Goal: Transaction & Acquisition: Purchase product/service

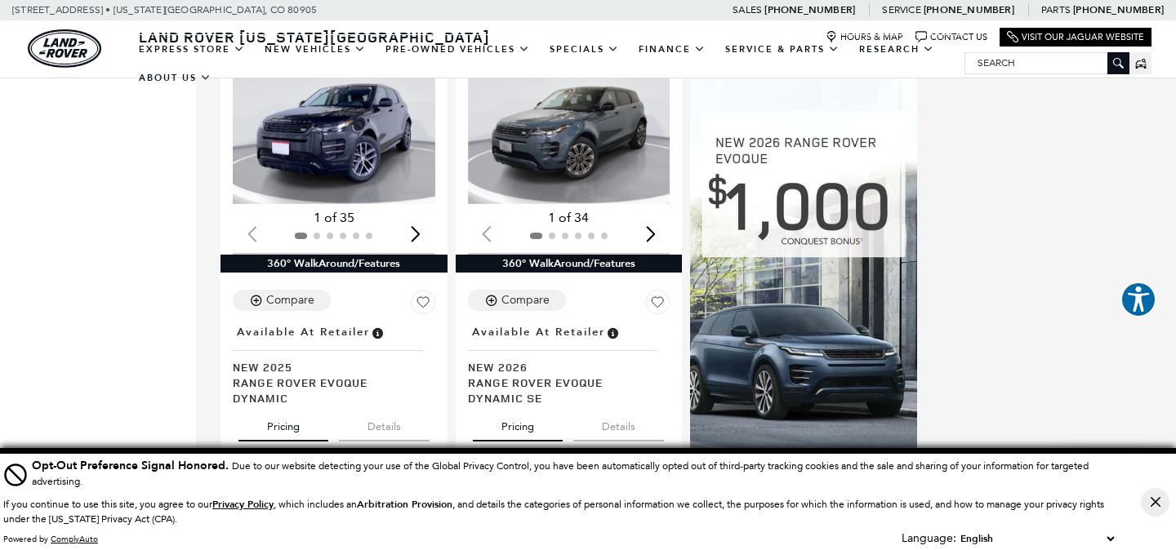
scroll to position [950, 0]
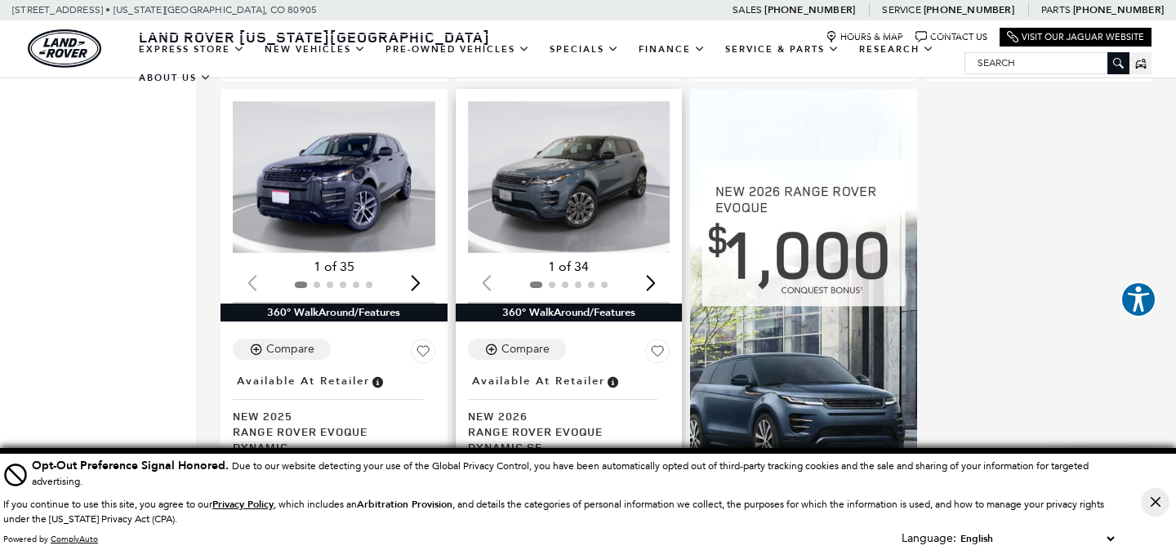
click at [613, 169] on img "1 / 2" at bounding box center [569, 177] width 202 height 152
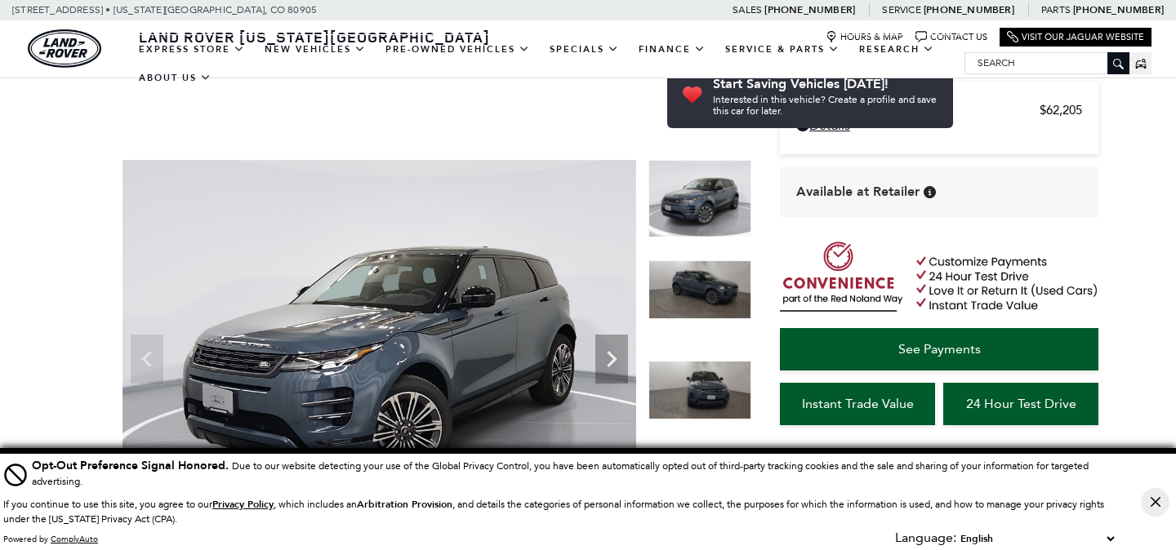
click at [627, 343] on icon "Next" at bounding box center [611, 359] width 33 height 33
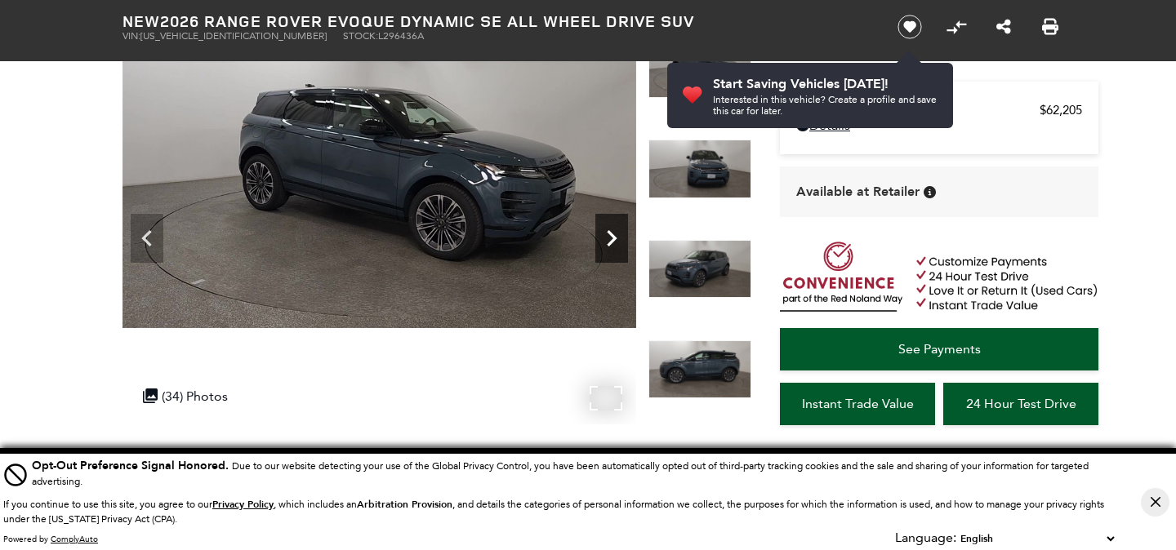
click at [618, 241] on icon "Next" at bounding box center [611, 238] width 33 height 33
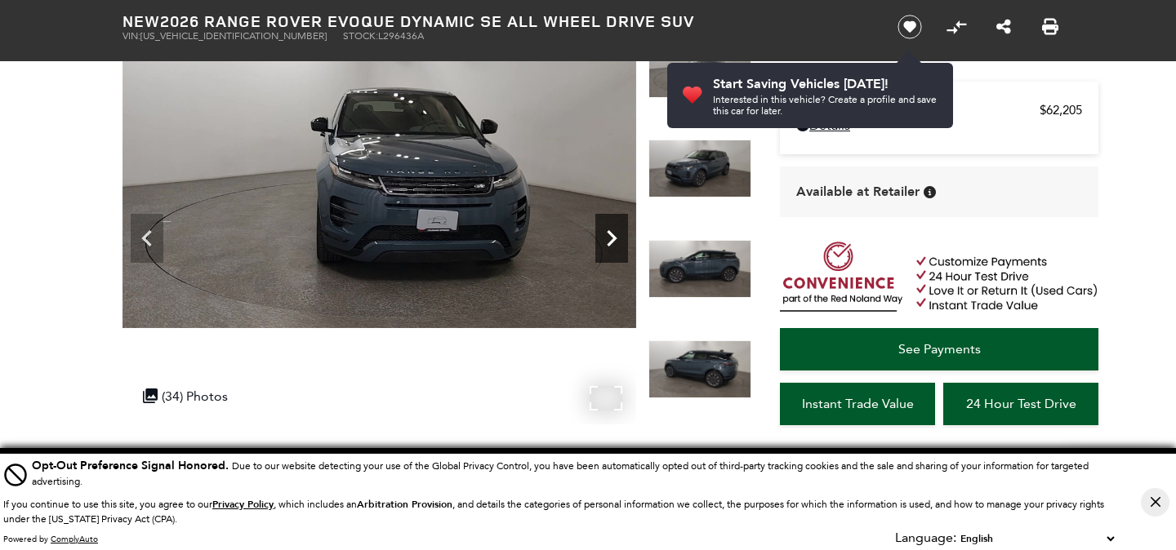
click at [618, 241] on icon "Next" at bounding box center [611, 238] width 33 height 33
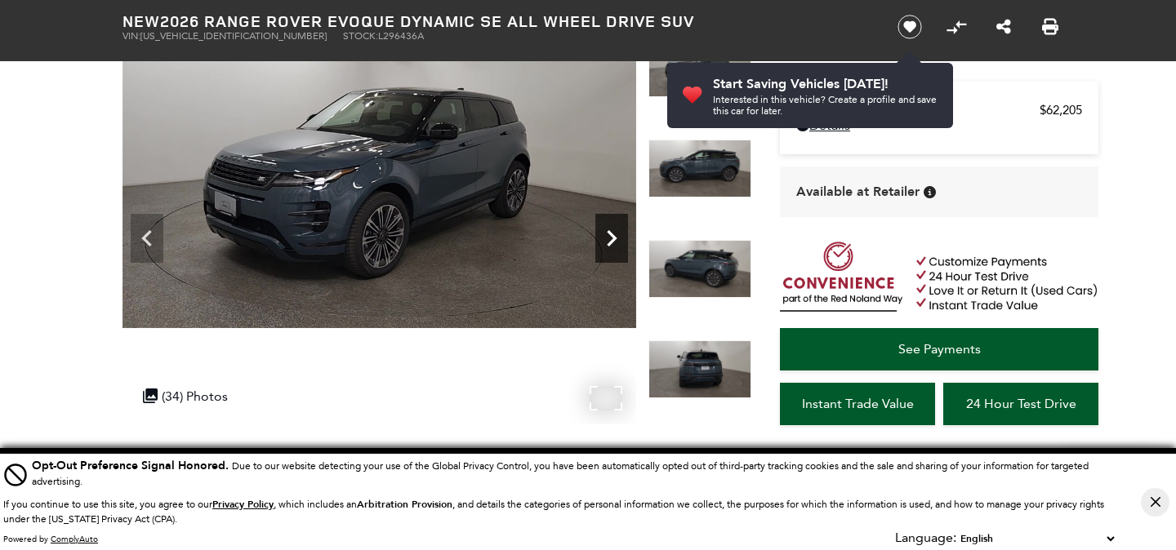
click at [618, 241] on icon "Next" at bounding box center [611, 238] width 33 height 33
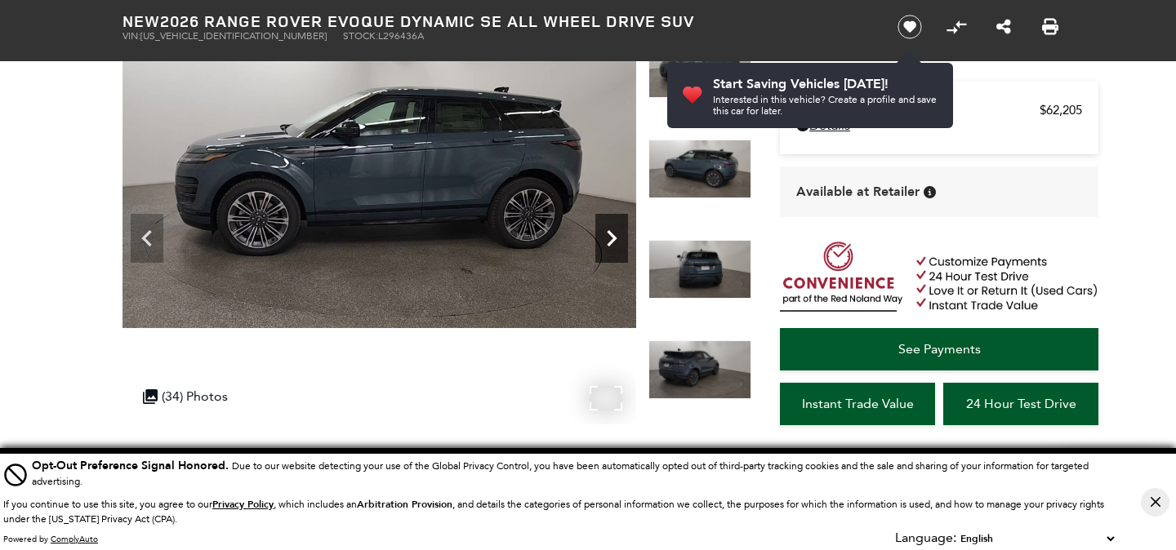
click at [618, 241] on icon "Next" at bounding box center [611, 238] width 33 height 33
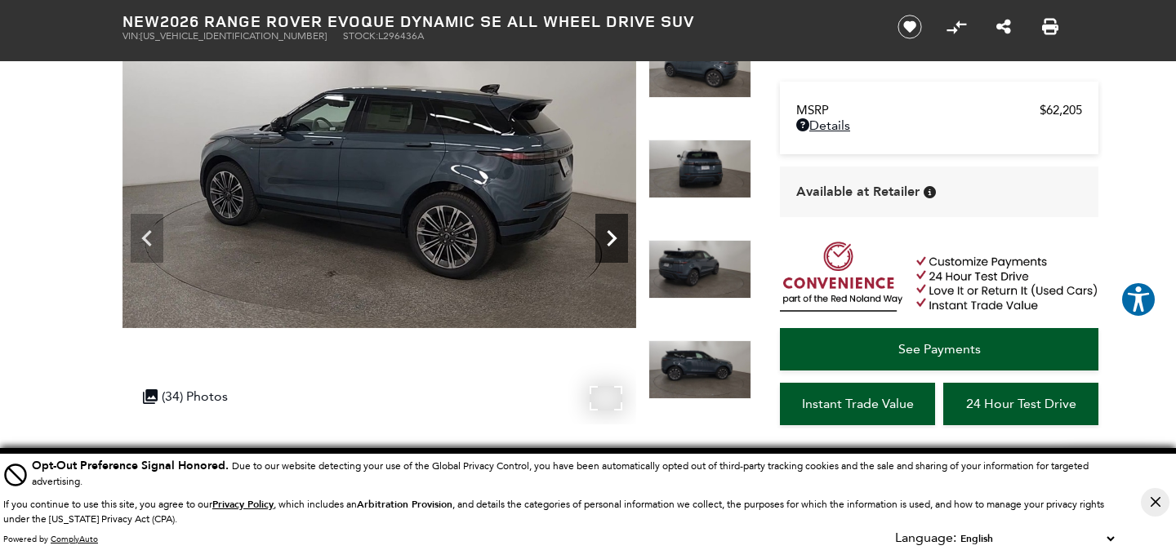
click at [618, 241] on icon "Next" at bounding box center [611, 238] width 33 height 33
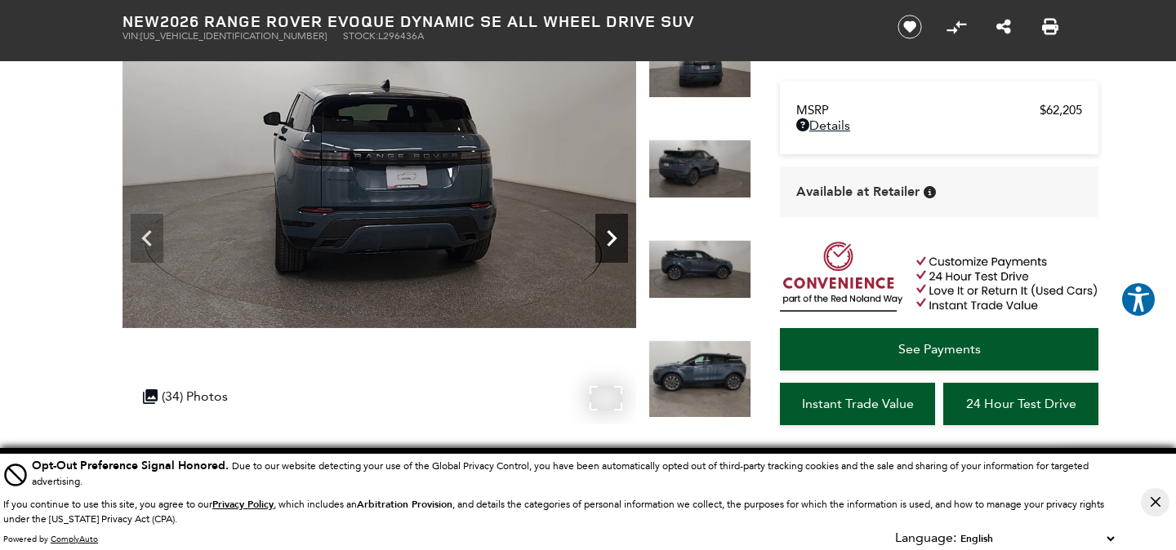
click at [618, 241] on icon "Next" at bounding box center [611, 238] width 33 height 33
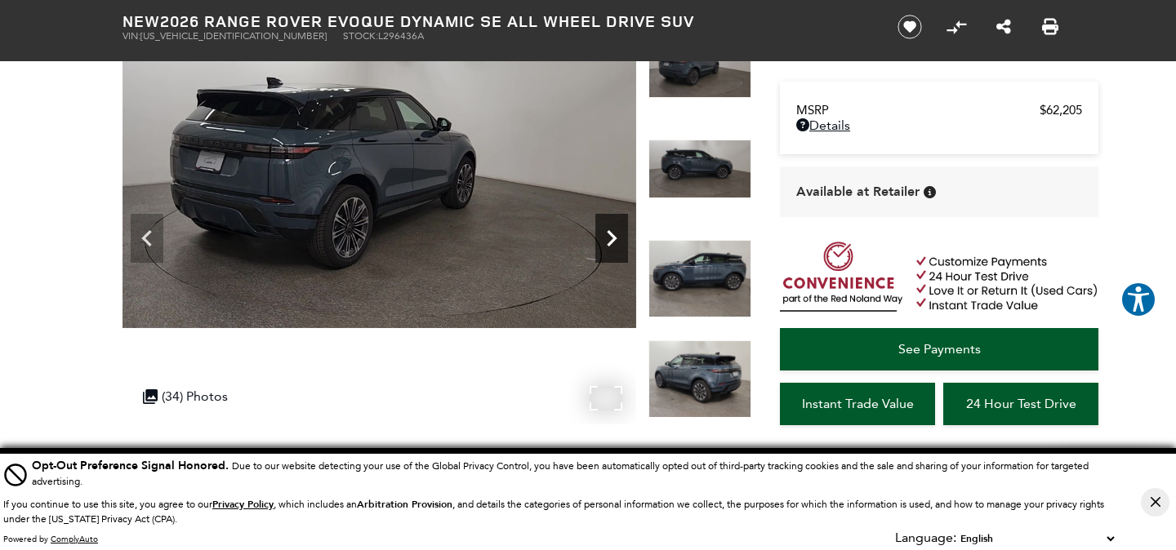
click at [618, 241] on icon "Next" at bounding box center [611, 238] width 33 height 33
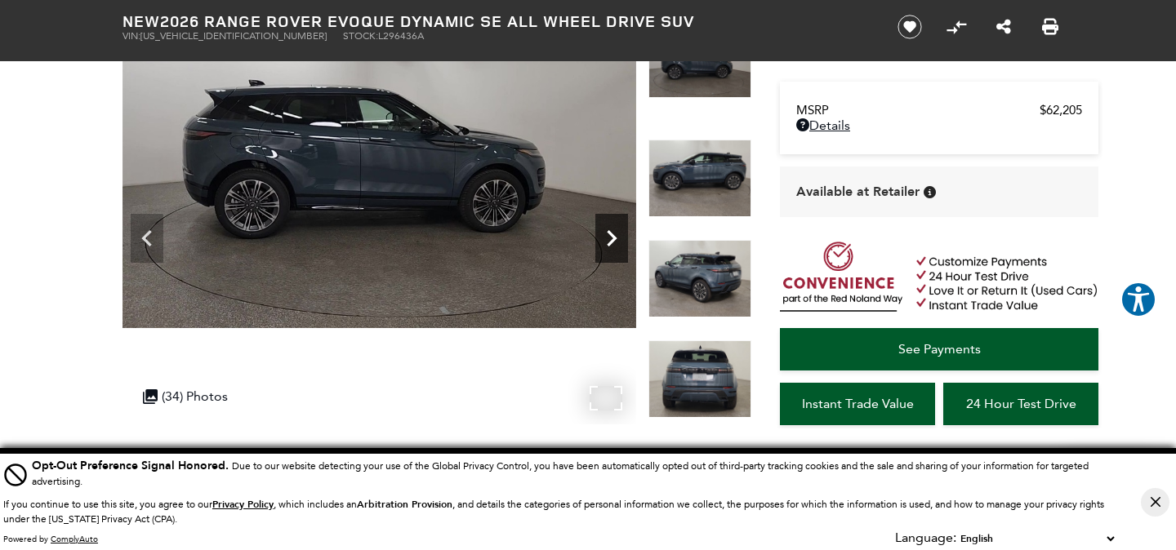
click at [618, 241] on icon "Next" at bounding box center [611, 238] width 33 height 33
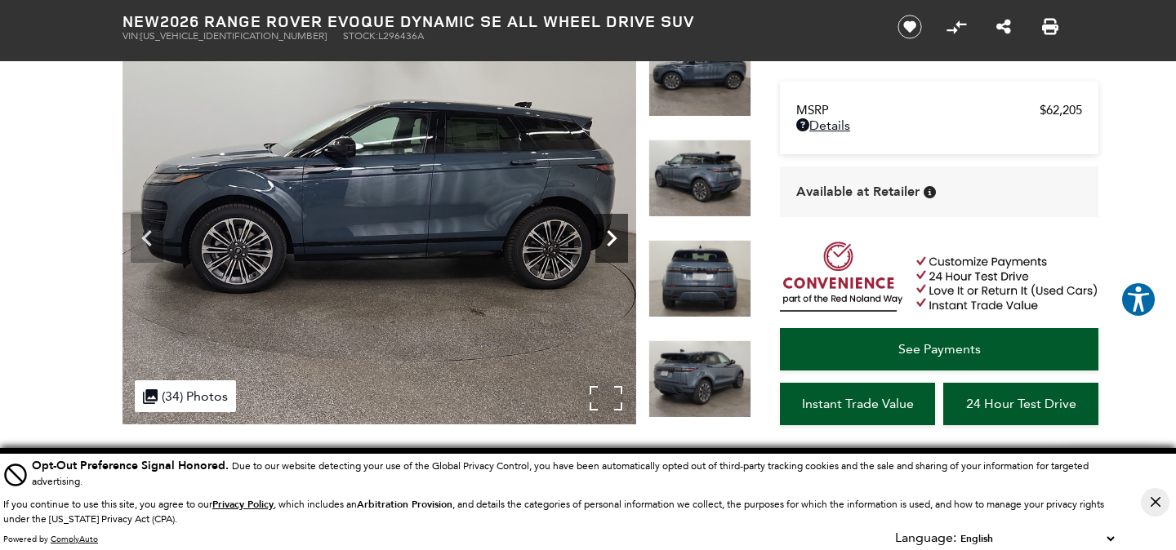
click at [618, 241] on icon "Next" at bounding box center [611, 238] width 33 height 33
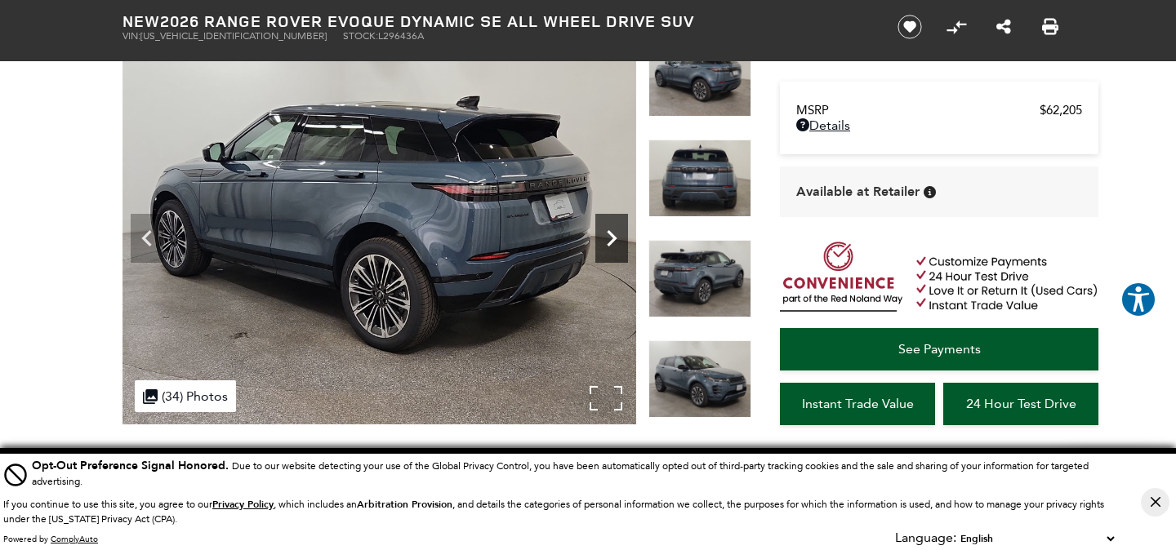
click at [618, 241] on icon "Next" at bounding box center [611, 238] width 33 height 33
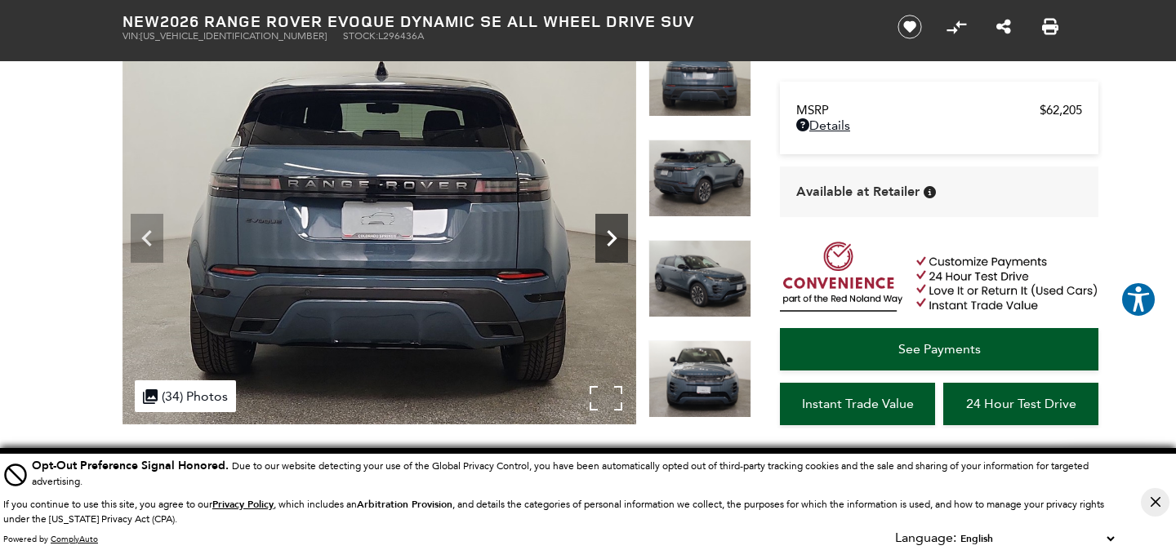
click at [618, 241] on icon "Next" at bounding box center [611, 238] width 33 height 33
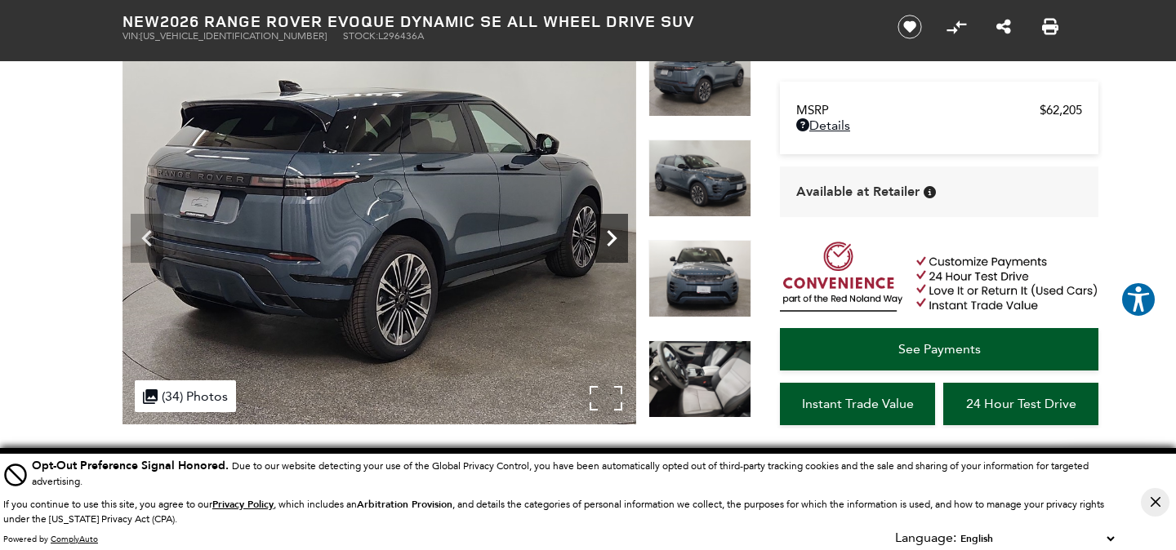
click at [618, 241] on icon "Next" at bounding box center [611, 238] width 33 height 33
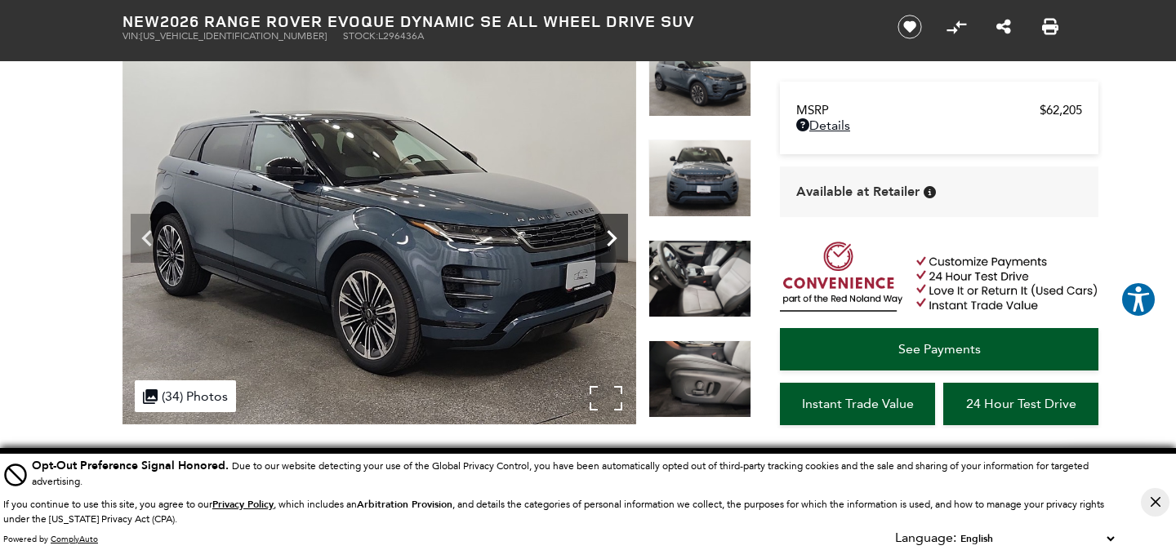
click at [618, 241] on icon "Next" at bounding box center [611, 238] width 33 height 33
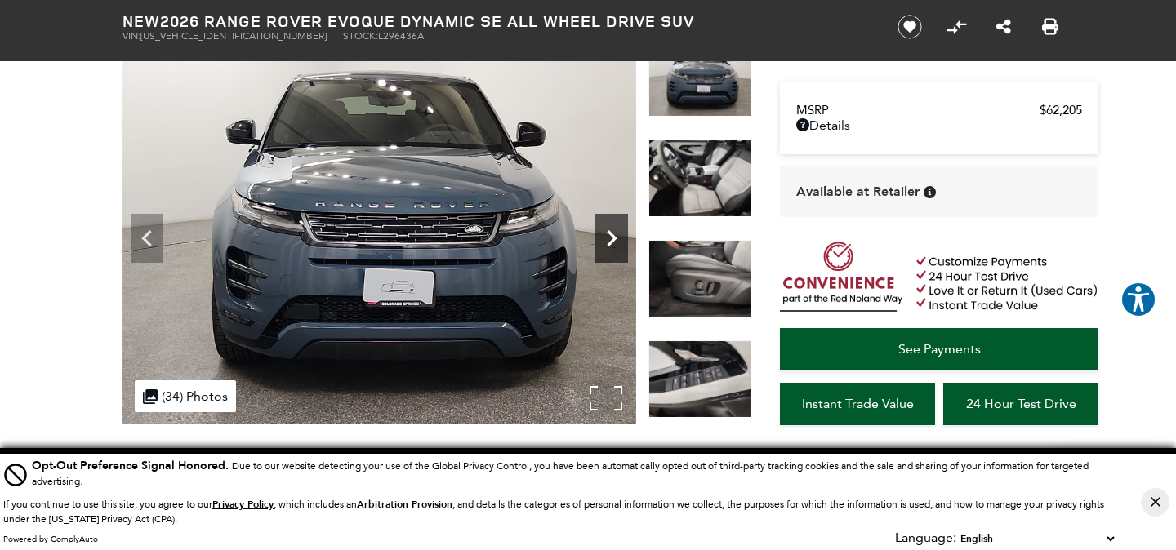
click at [618, 241] on icon "Next" at bounding box center [611, 238] width 33 height 33
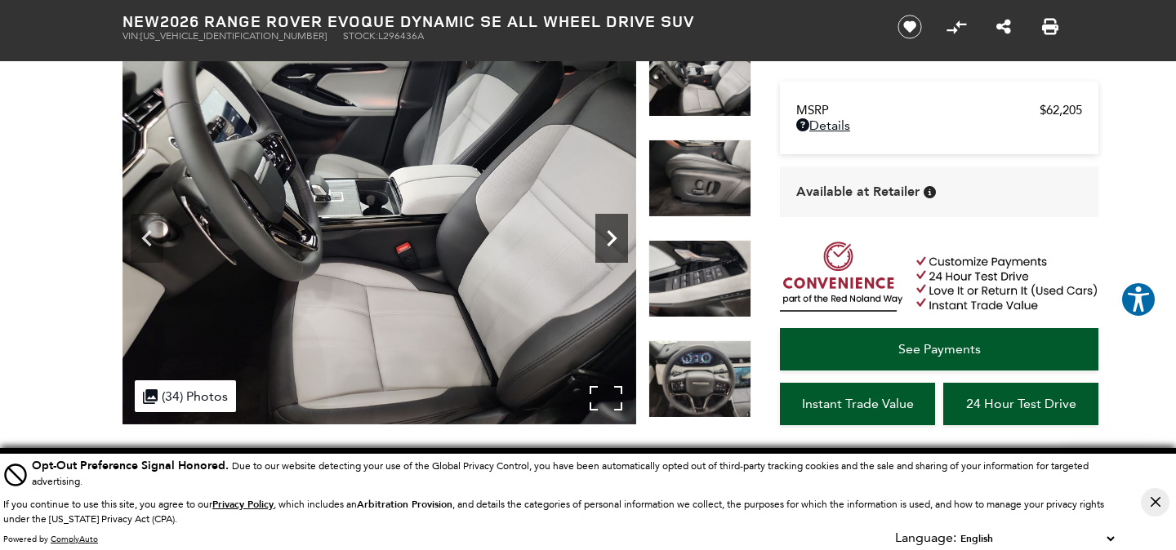
click at [618, 241] on icon "Next" at bounding box center [611, 238] width 33 height 33
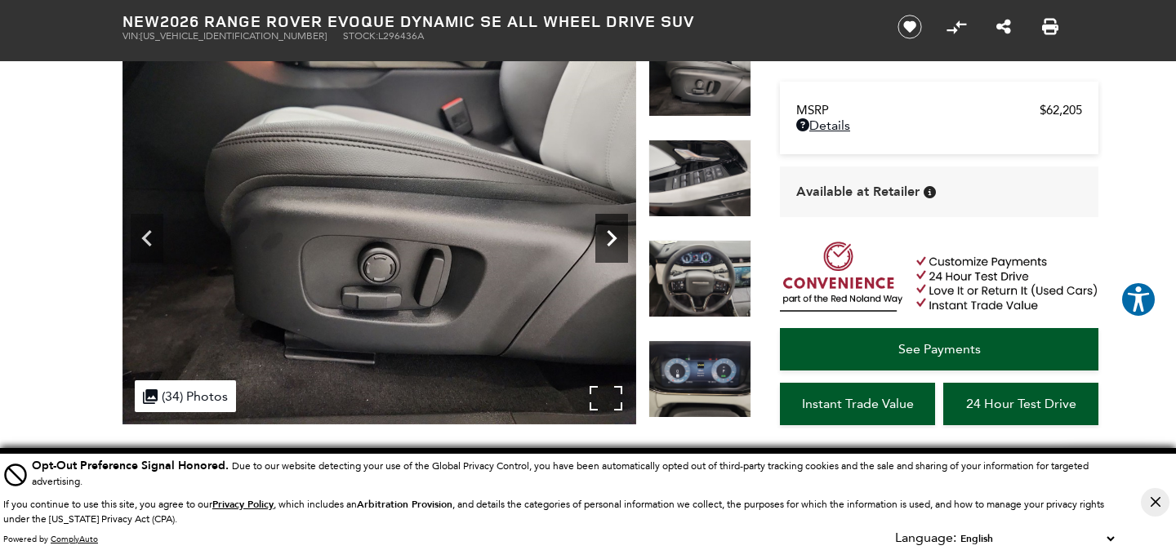
click at [618, 241] on icon "Next" at bounding box center [611, 238] width 33 height 33
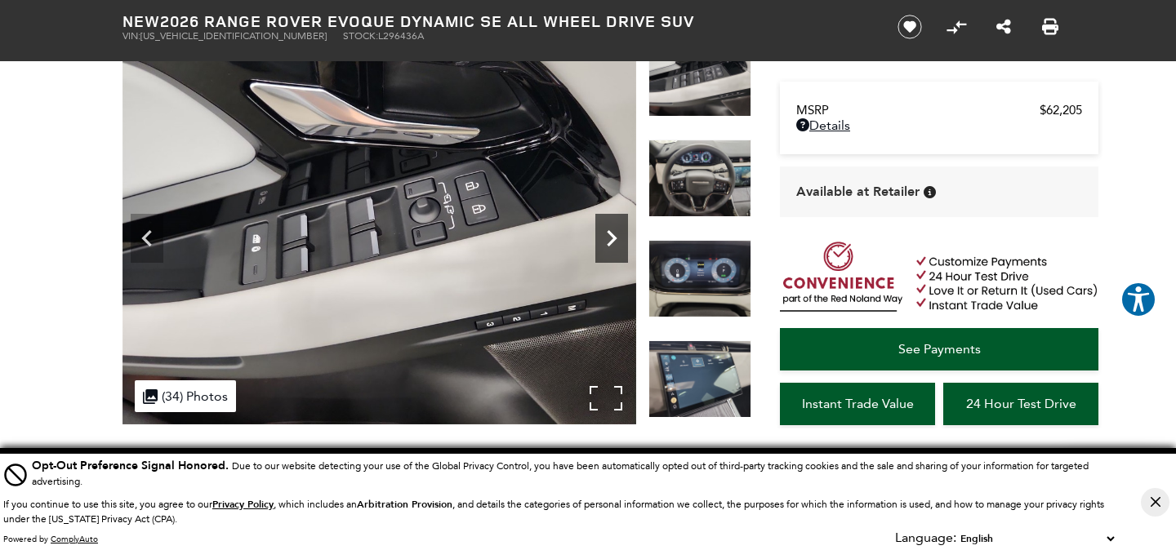
click at [618, 241] on icon "Next" at bounding box center [611, 238] width 33 height 33
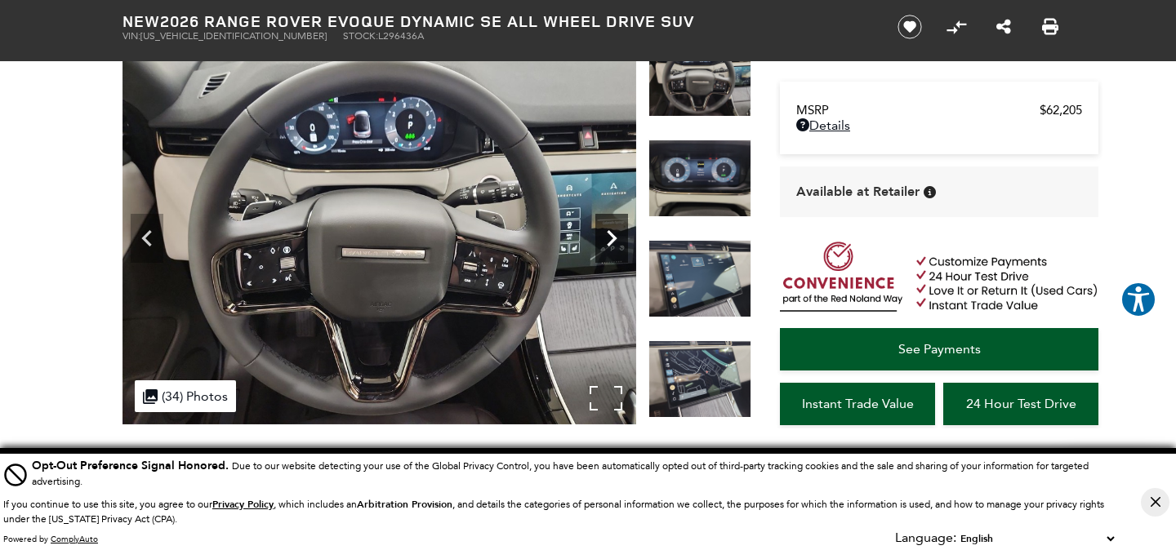
click at [618, 241] on icon "Next" at bounding box center [611, 238] width 33 height 33
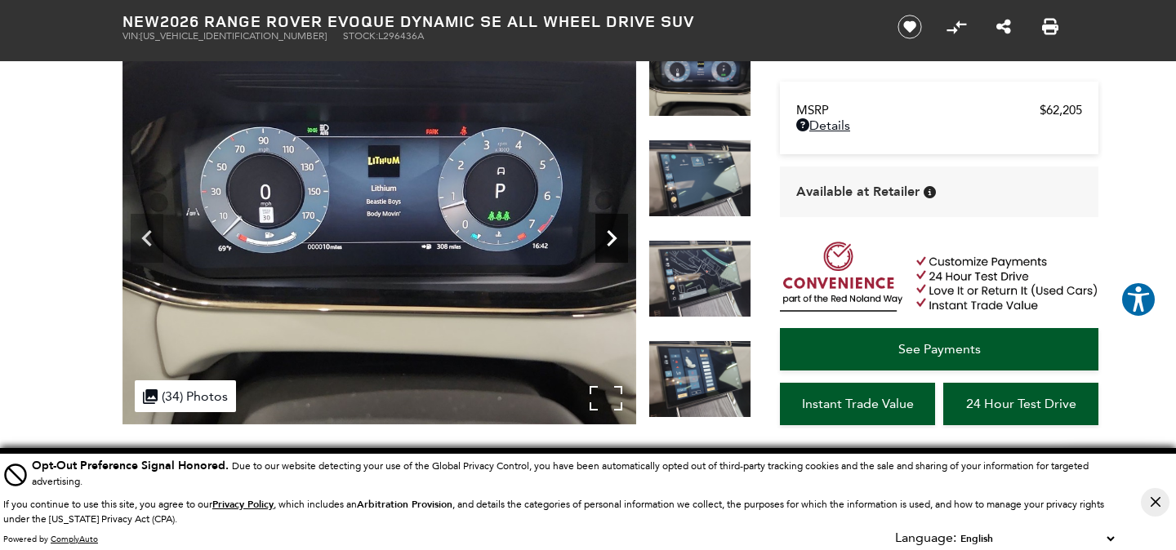
click at [618, 241] on icon "Next" at bounding box center [611, 238] width 33 height 33
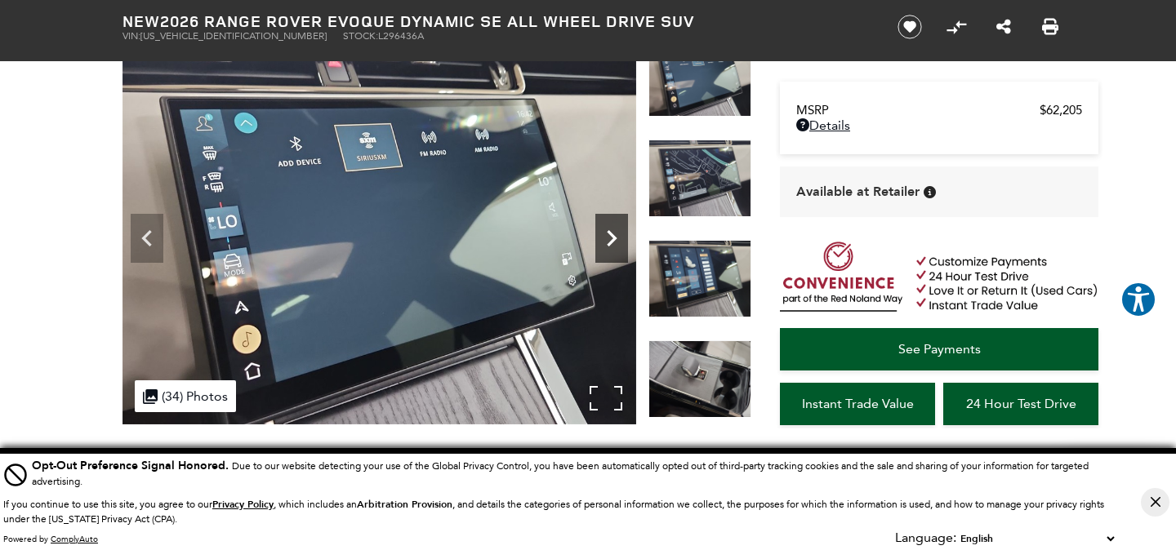
click at [618, 241] on icon "Next" at bounding box center [611, 238] width 33 height 33
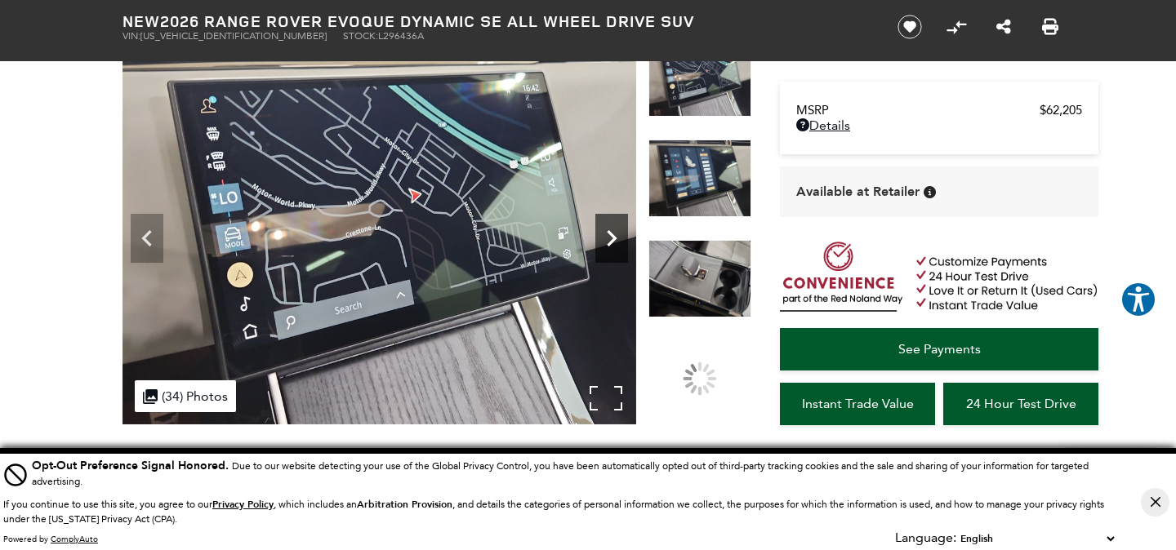
click at [618, 241] on icon "Next" at bounding box center [611, 238] width 33 height 33
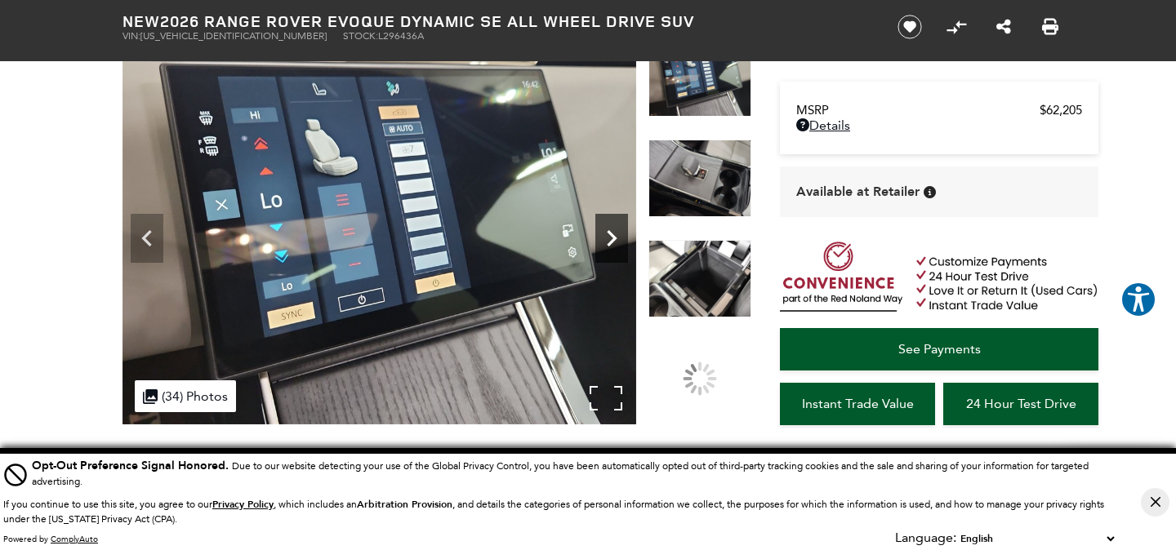
click at [618, 241] on icon "Next" at bounding box center [611, 238] width 33 height 33
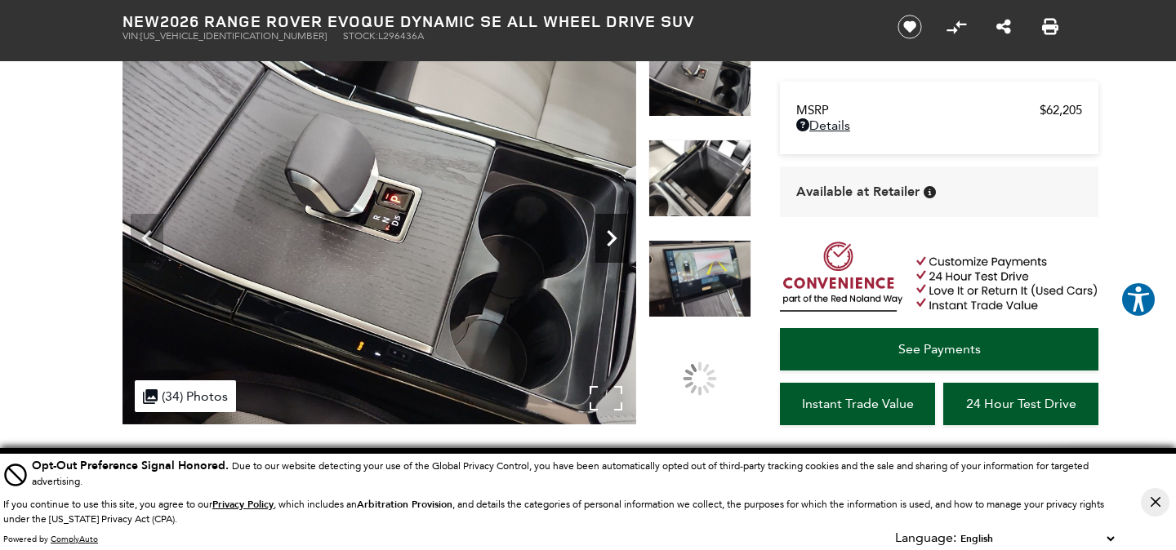
click at [618, 241] on icon "Next" at bounding box center [611, 238] width 33 height 33
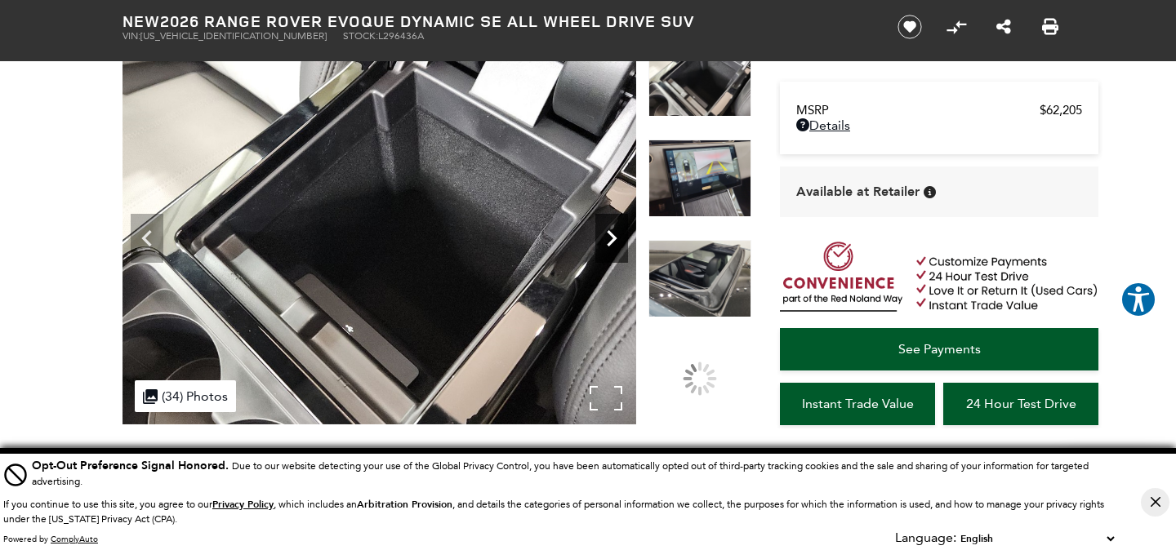
click at [618, 241] on icon "Next" at bounding box center [611, 238] width 33 height 33
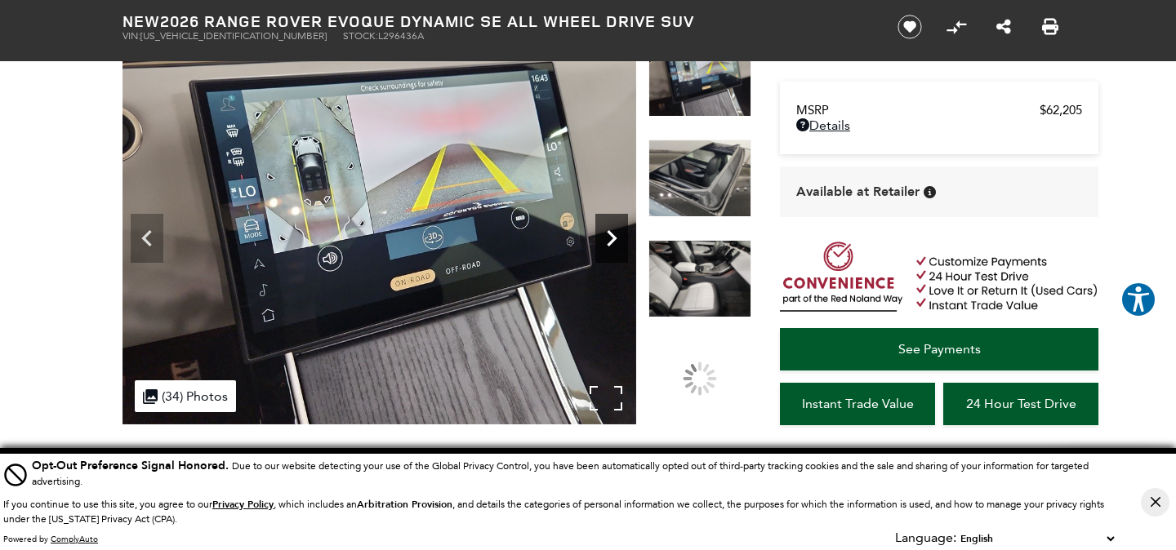
click at [618, 241] on icon "Next" at bounding box center [611, 238] width 33 height 33
